Goal: Information Seeking & Learning: Find contact information

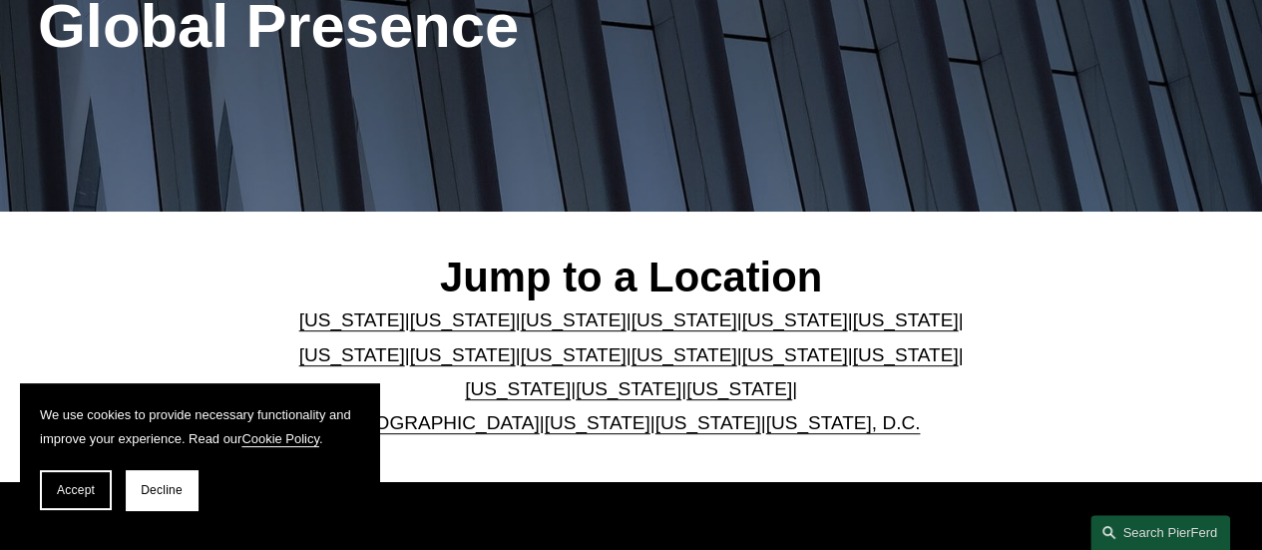
scroll to position [399, 0]
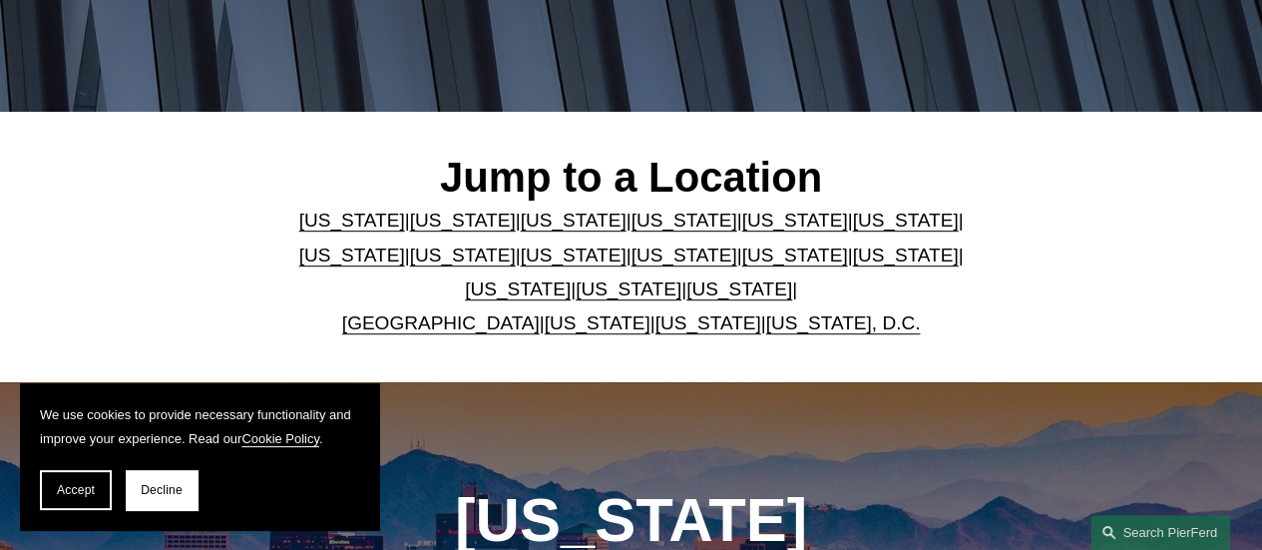
click at [410, 265] on link "[US_STATE]" at bounding box center [463, 254] width 106 height 21
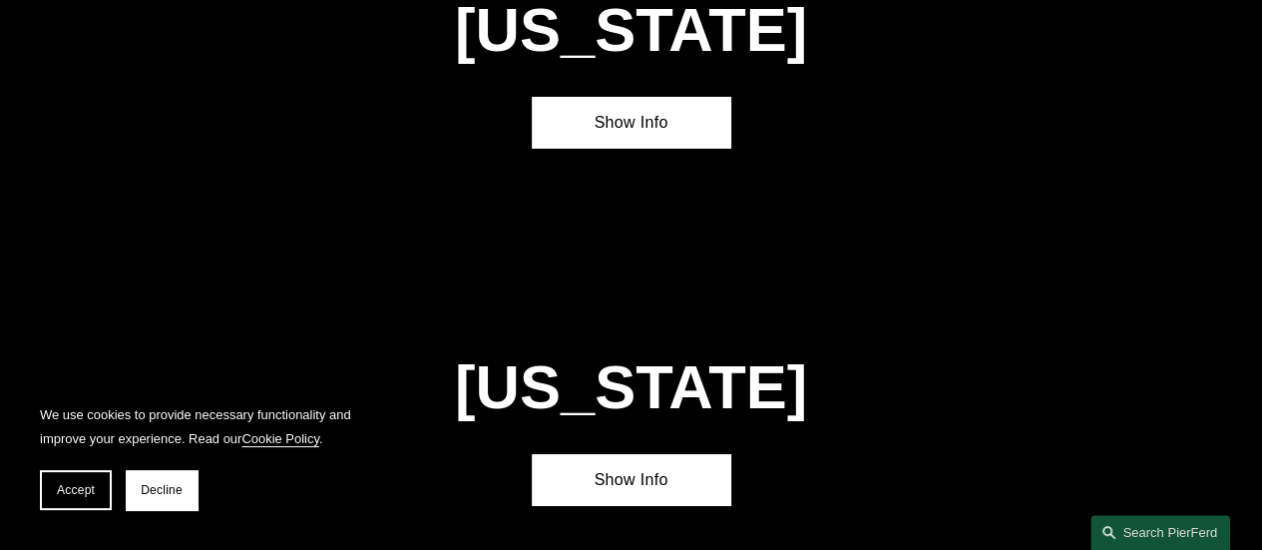
scroll to position [3316, 0]
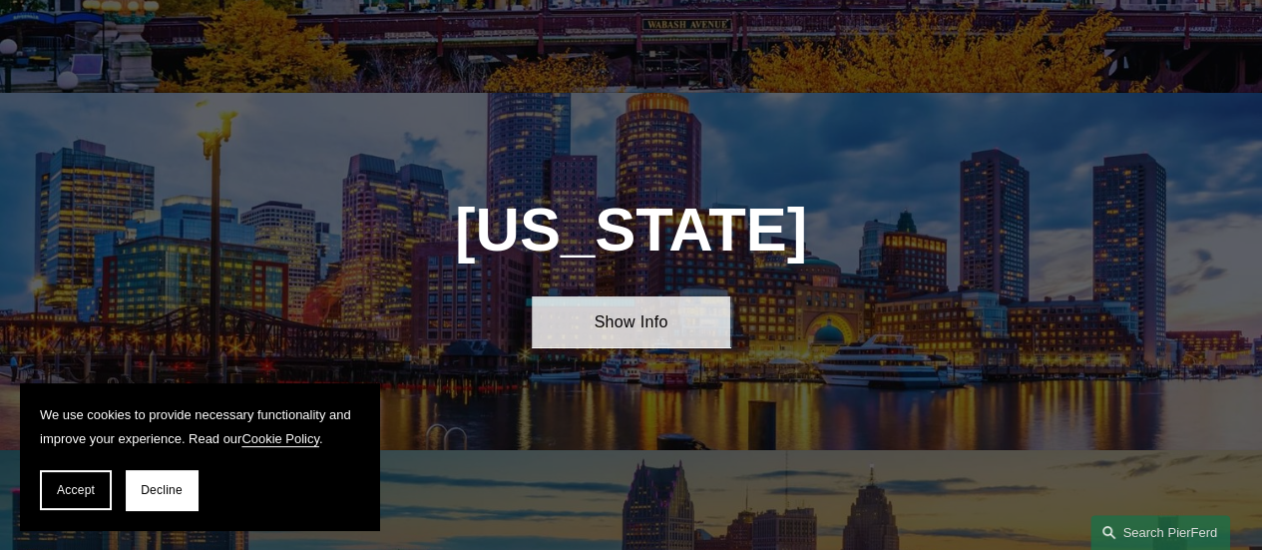
click at [642, 296] on link "Show Info" at bounding box center [630, 321] width 197 height 51
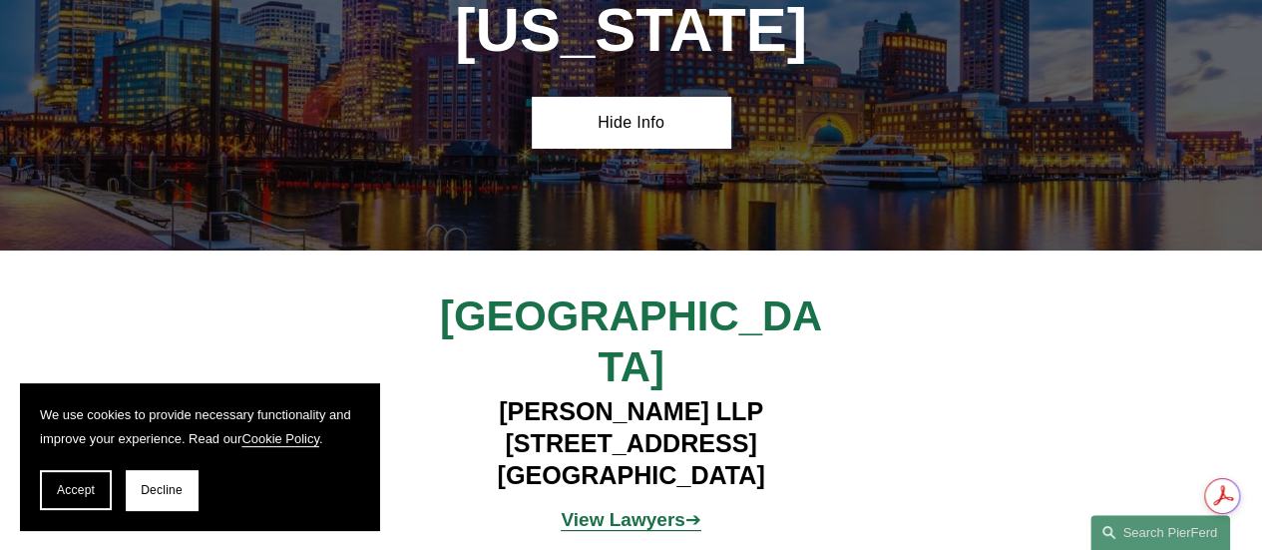
scroll to position [0, 0]
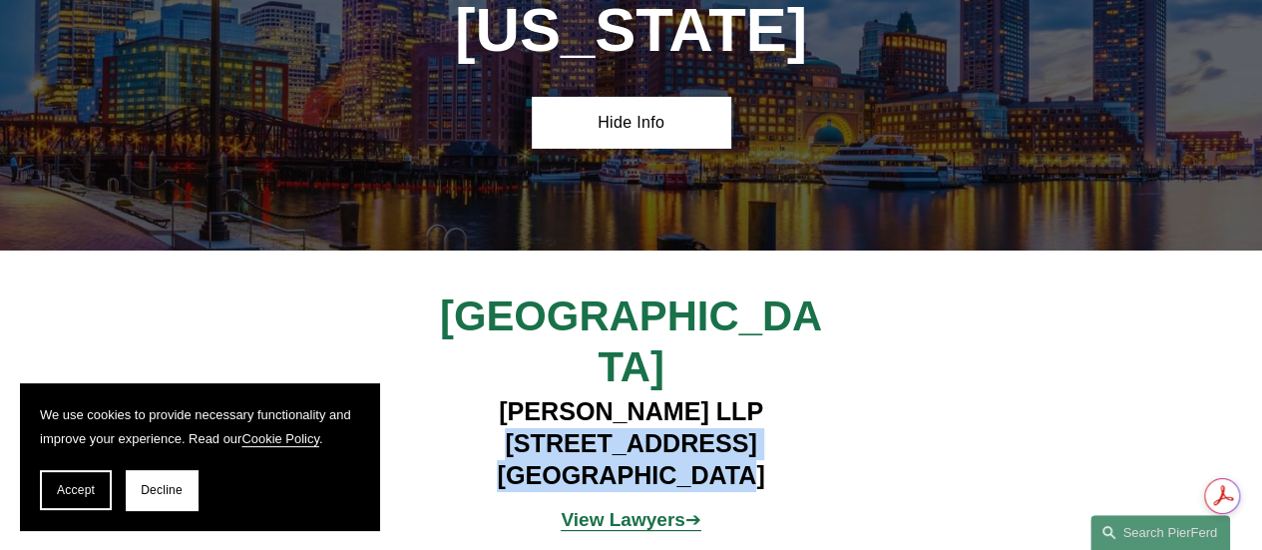
drag, startPoint x: 459, startPoint y: 306, endPoint x: 746, endPoint y: 336, distance: 288.8
click at [746, 396] on h4 "[PERSON_NAME] LLP [STREET_ADDRESS]" at bounding box center [631, 444] width 494 height 96
copy h4 "[STREET_ADDRESS]"
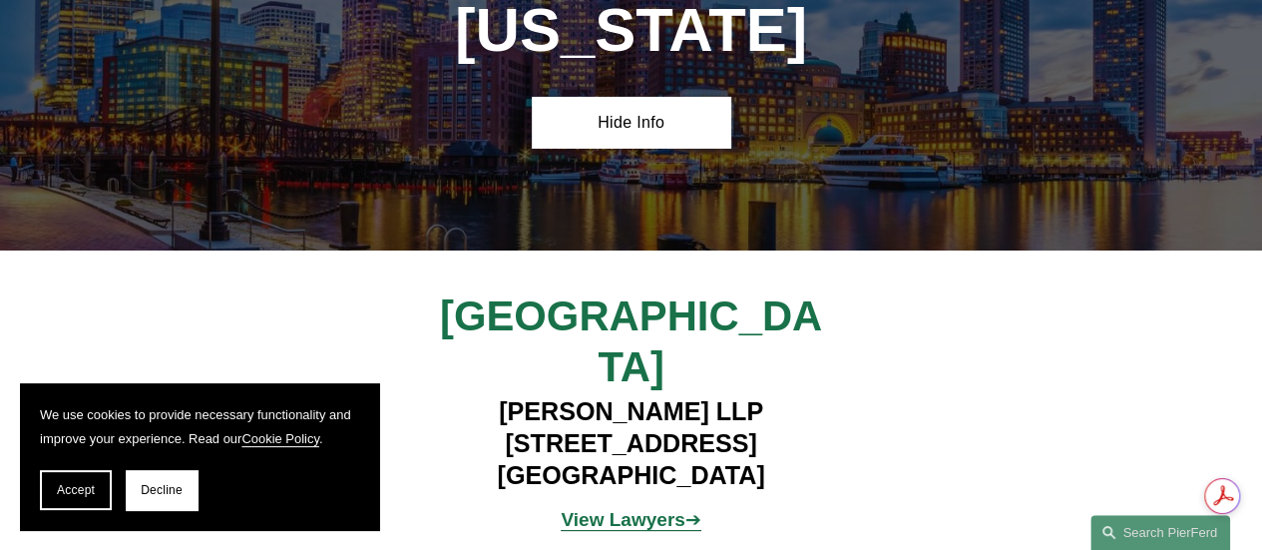
click at [827, 495] on div "View Lawyers ➔" at bounding box center [630, 520] width 395 height 51
drag, startPoint x: 674, startPoint y: 338, endPoint x: 735, endPoint y: 339, distance: 60.9
click at [735, 396] on h4 "[PERSON_NAME] LLP [STREET_ADDRESS]" at bounding box center [631, 444] width 494 height 96
copy h4 "02110"
